Goal: Transaction & Acquisition: Book appointment/travel/reservation

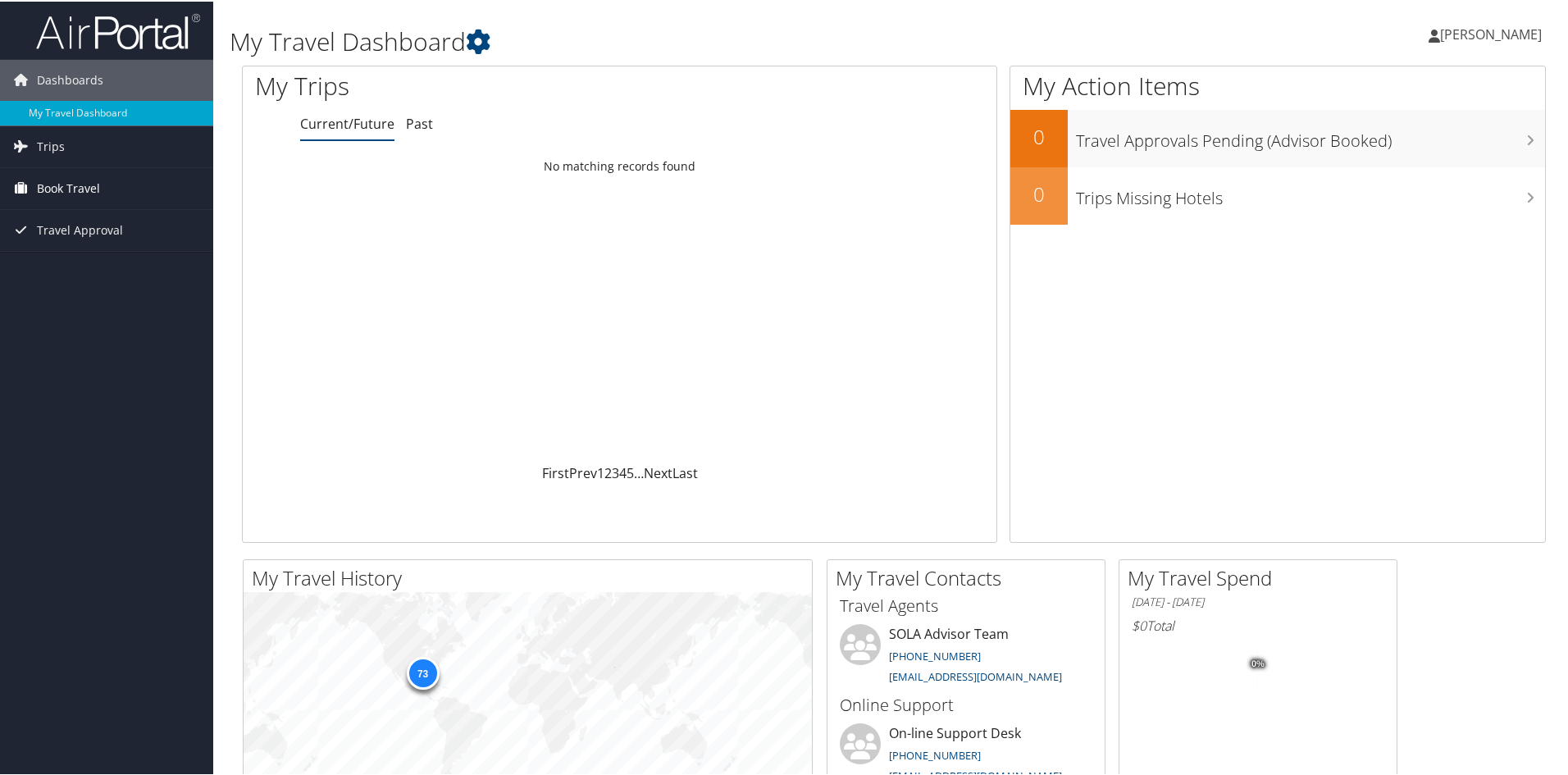
click at [71, 184] on span "Book Travel" at bounding box center [69, 187] width 63 height 41
click at [59, 240] on link "Book/Manage Online Trips" at bounding box center [106, 244] width 213 height 24
